Goal: Check status: Check status

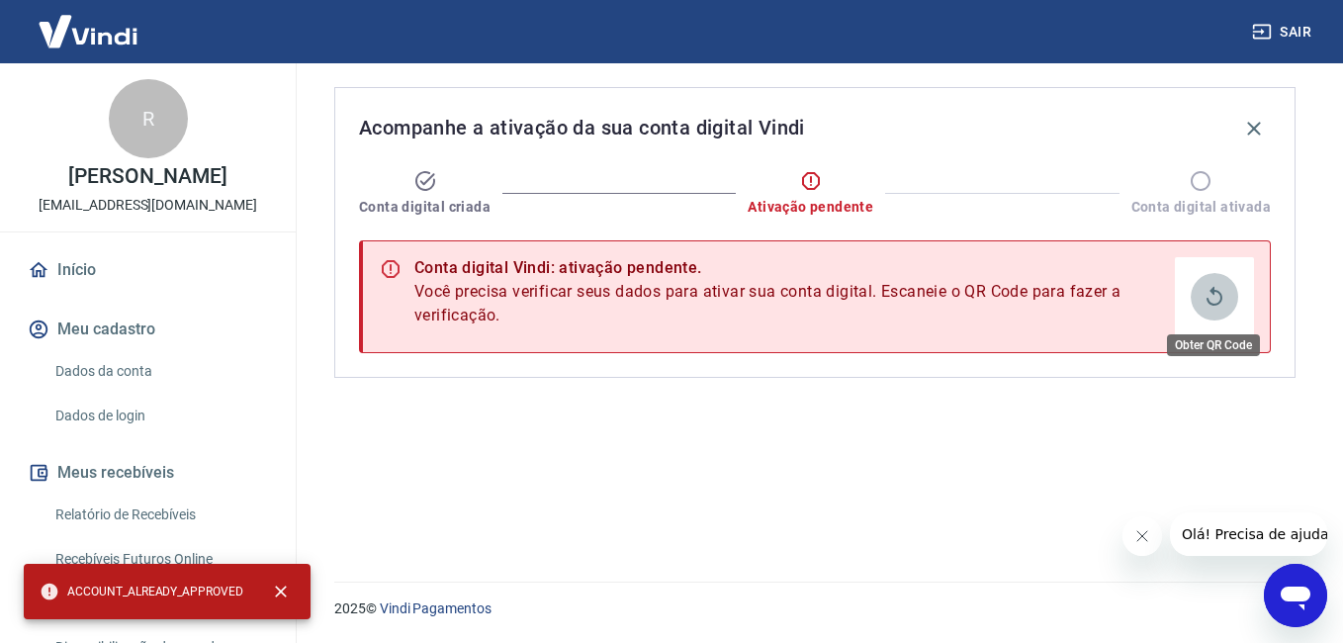
click at [1206, 282] on button "Obter QR Code" at bounding box center [1214, 296] width 47 height 47
click at [1206, 285] on icon "Obter QR Code" at bounding box center [1215, 297] width 24 height 24
